Goal: Task Accomplishment & Management: Manage account settings

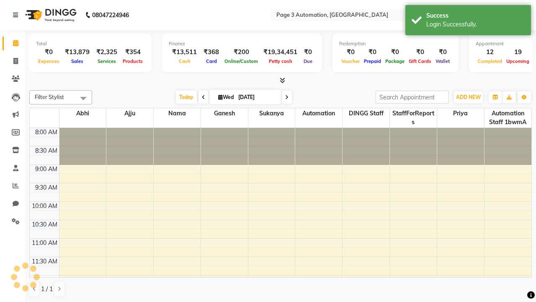
select select "en"
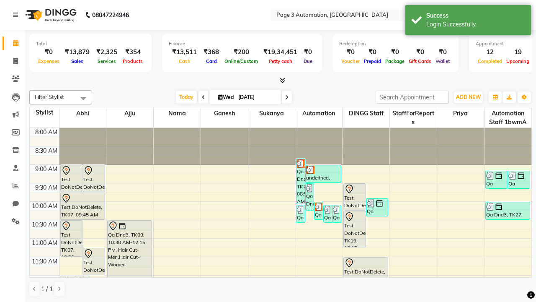
click at [17, 15] on icon at bounding box center [15, 15] width 5 height 6
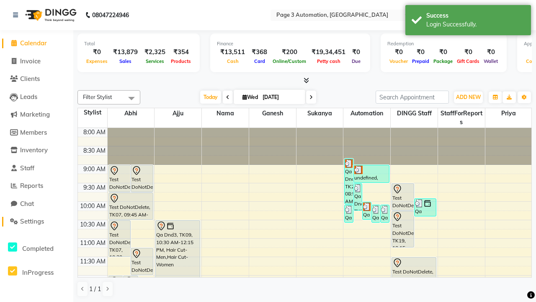
click at [36, 221] on span "Settings" at bounding box center [32, 221] width 24 height 8
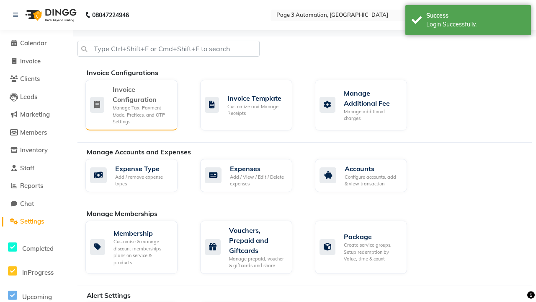
click at [131, 104] on div "Manage Tax, Payment Mode, Prefixes, and OTP Settings" at bounding box center [142, 114] width 58 height 21
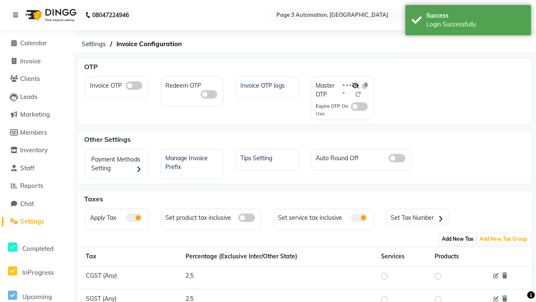
click at [458, 238] on span "Add New Tax" at bounding box center [458, 238] width 36 height 10
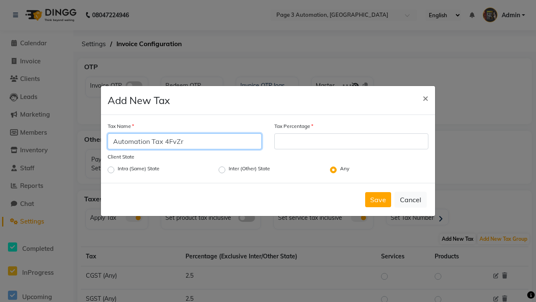
type input "Automation Tax 4FvZr"
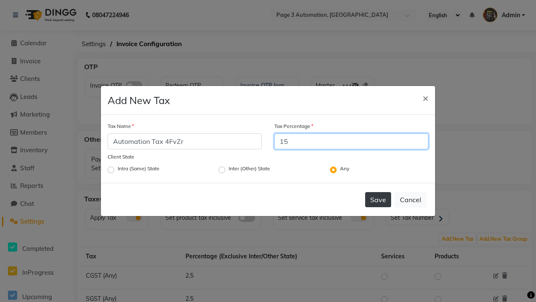
type input "15"
click at [378, 199] on button "Save" at bounding box center [378, 199] width 26 height 15
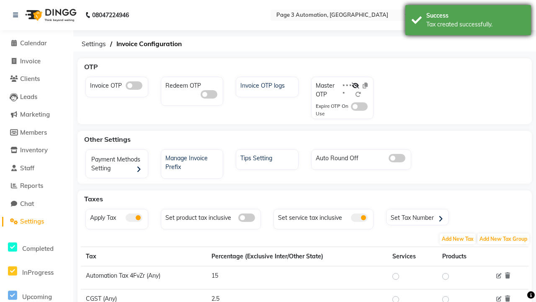
click at [468, 21] on div "Tax created successfully." at bounding box center [475, 24] width 98 height 9
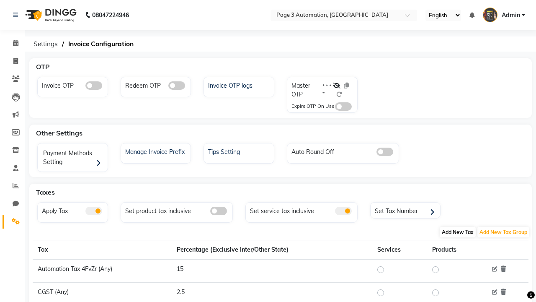
click at [458, 232] on span "Add New Tax" at bounding box center [458, 232] width 36 height 10
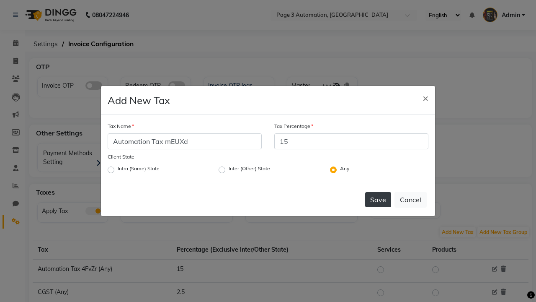
type input "15"
click at [378, 199] on button "Save" at bounding box center [378, 199] width 26 height 15
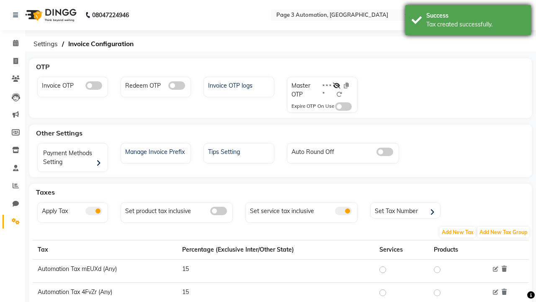
click at [468, 21] on div "Tax created successfully." at bounding box center [475, 24] width 98 height 9
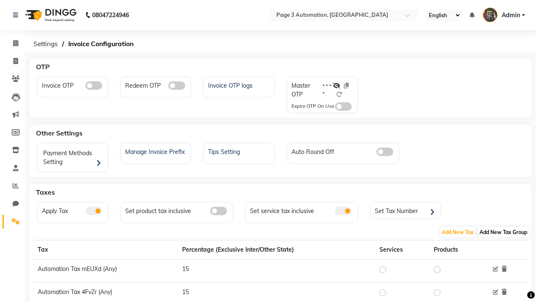
click at [504, 232] on span "Add New Tax Group" at bounding box center [504, 232] width 52 height 10
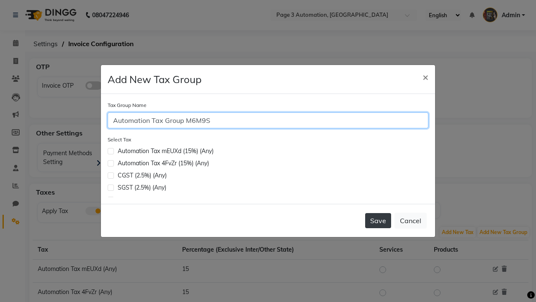
type input "Automation Tax Group M6M9S"
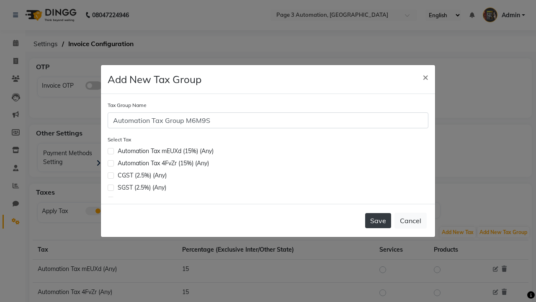
click at [111, 163] on label at bounding box center [111, 163] width 6 height 6
click at [111, 163] on input "checkbox" at bounding box center [110, 162] width 5 height 5
checkbox input "true"
click at [378, 220] on button "Save" at bounding box center [378, 220] width 26 height 15
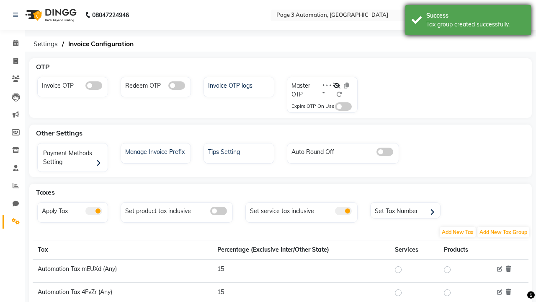
click at [468, 21] on div "Tax group created successfully." at bounding box center [475, 24] width 98 height 9
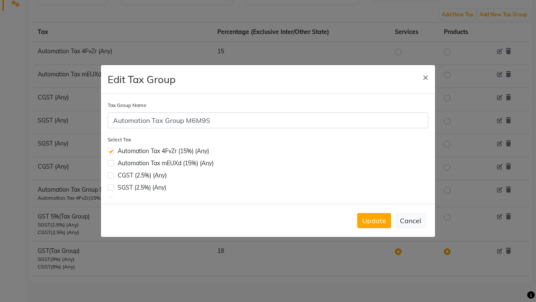
click at [111, 160] on label at bounding box center [111, 163] width 6 height 6
click at [111, 160] on input "checkbox" at bounding box center [110, 162] width 5 height 5
checkbox input "true"
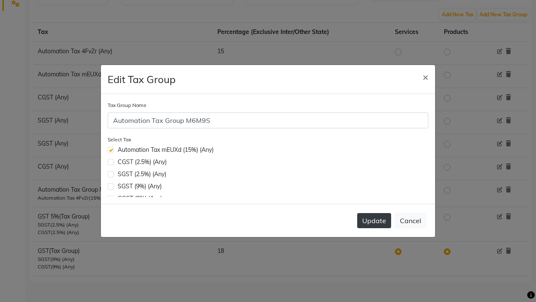
click at [374, 220] on button "Update" at bounding box center [374, 220] width 34 height 15
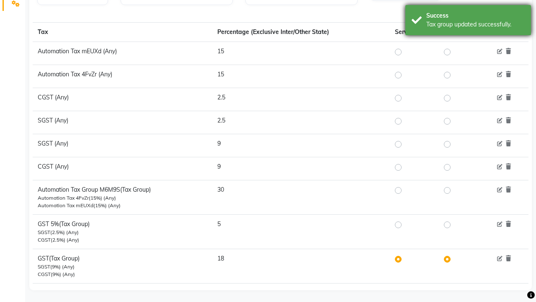
click at [468, 21] on div "Tax group updated successfully." at bounding box center [475, 24] width 98 height 9
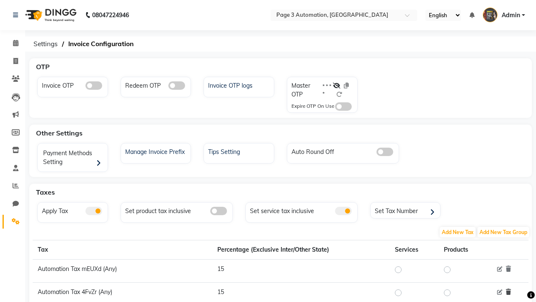
click at [509, 292] on icon at bounding box center [508, 292] width 5 height 6
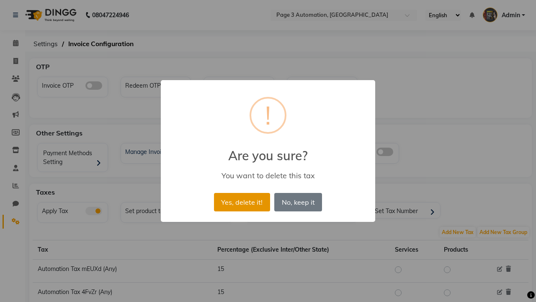
click at [242, 201] on button "Yes, delete it!" at bounding box center [242, 202] width 56 height 18
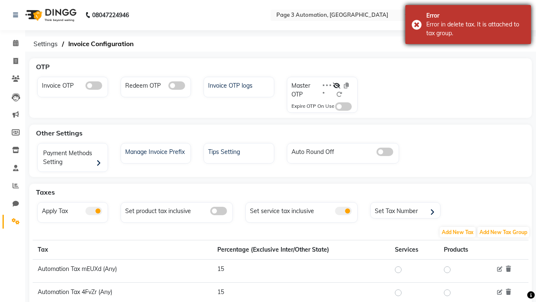
click at [468, 24] on div "Error in delete tax. It is attached to tax group." at bounding box center [475, 29] width 98 height 18
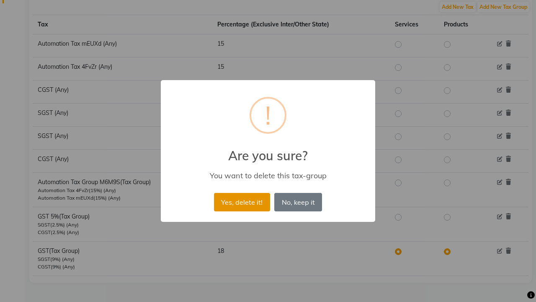
click at [242, 201] on button "Yes, delete it!" at bounding box center [242, 202] width 56 height 18
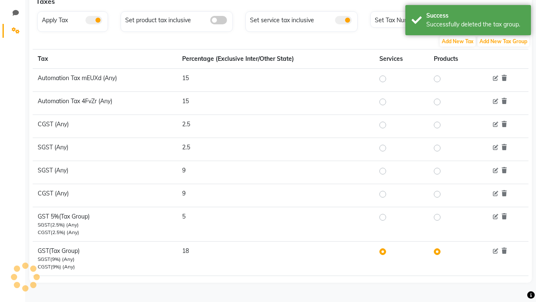
scroll to position [191, 0]
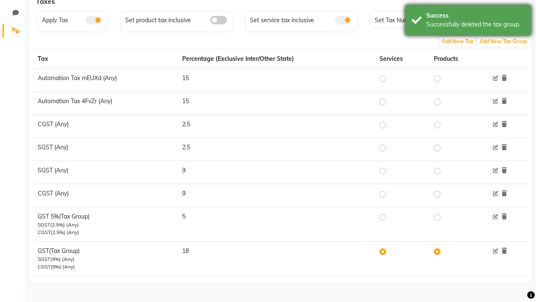
click at [468, 21] on div "Successfully deleted the tax group." at bounding box center [475, 24] width 98 height 9
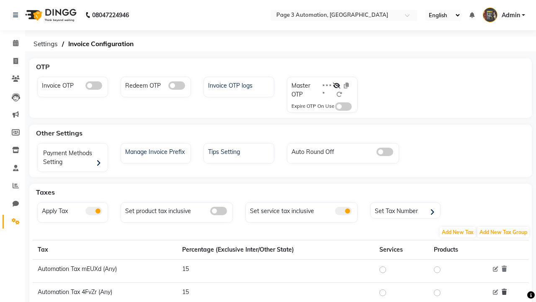
click at [504, 292] on icon at bounding box center [504, 292] width 5 height 6
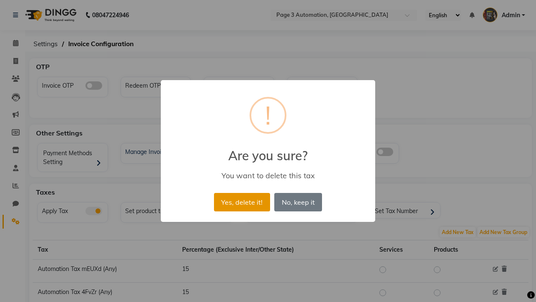
click at [242, 201] on button "Yes, delete it!" at bounding box center [242, 202] width 56 height 18
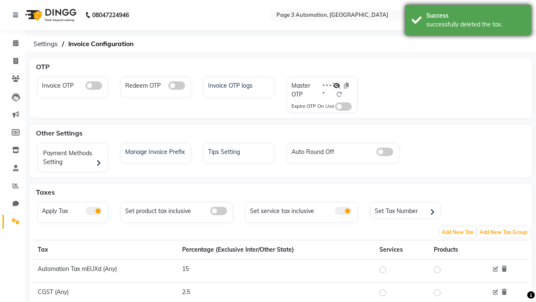
click at [468, 21] on div "successfully deleted the tax." at bounding box center [475, 24] width 98 height 9
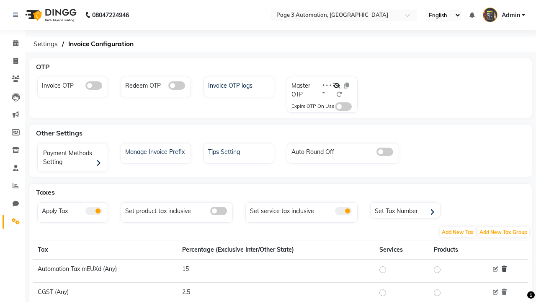
click at [504, 269] on icon at bounding box center [504, 269] width 5 height 6
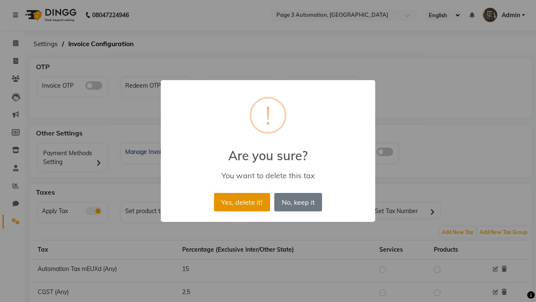
click at [242, 201] on button "Yes, delete it!" at bounding box center [242, 202] width 56 height 18
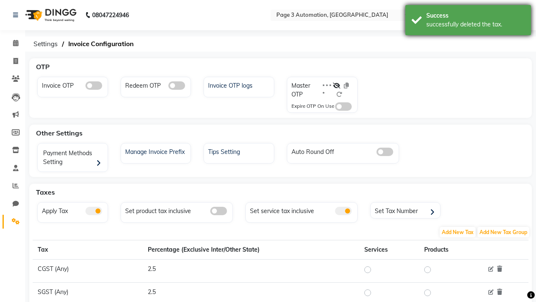
click at [468, 21] on div "successfully deleted the tax." at bounding box center [475, 24] width 98 height 9
